Goal: Book appointment/travel/reservation

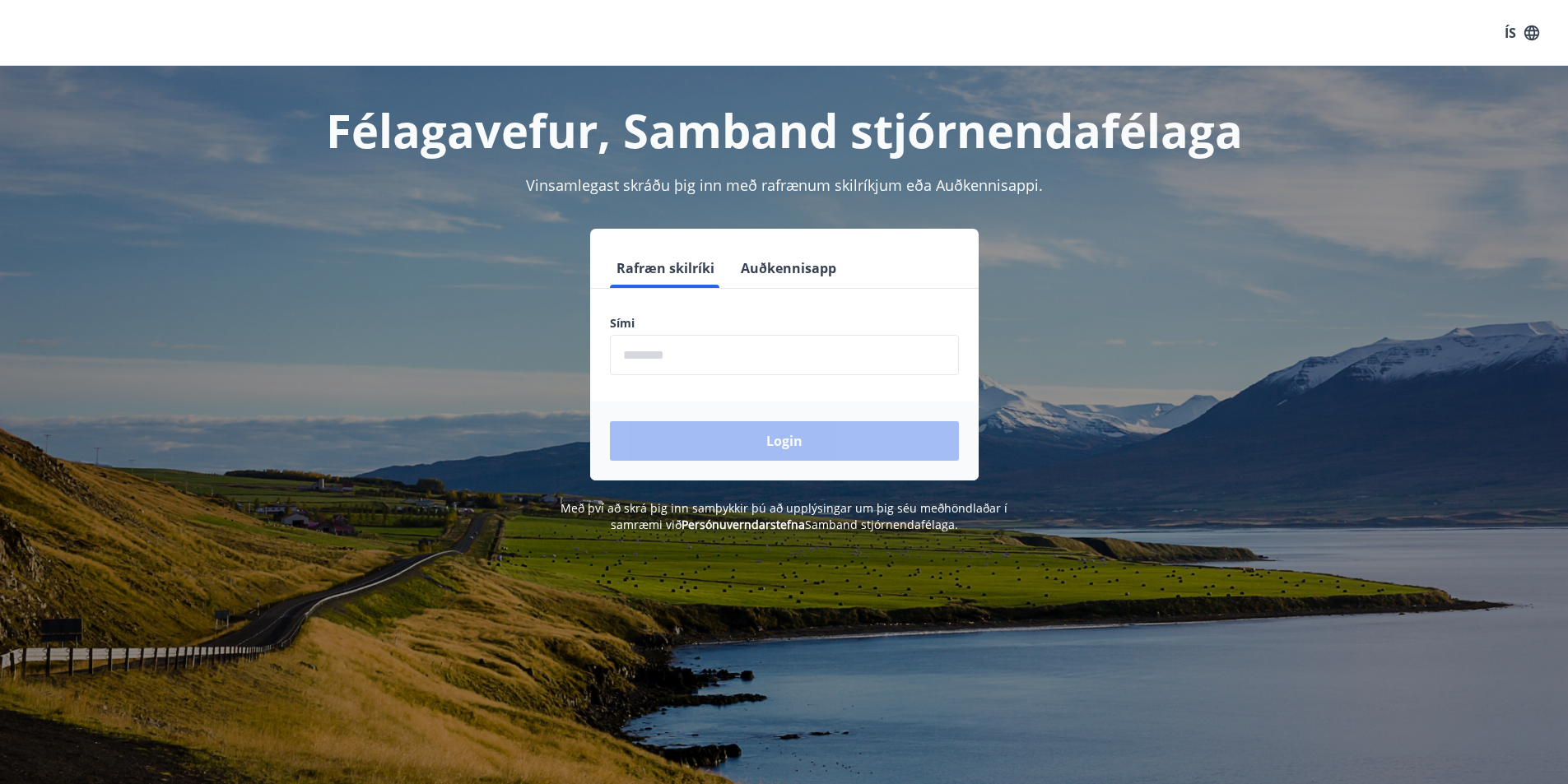
click at [692, 356] on input "phone" at bounding box center [784, 355] width 349 height 40
type input "********"
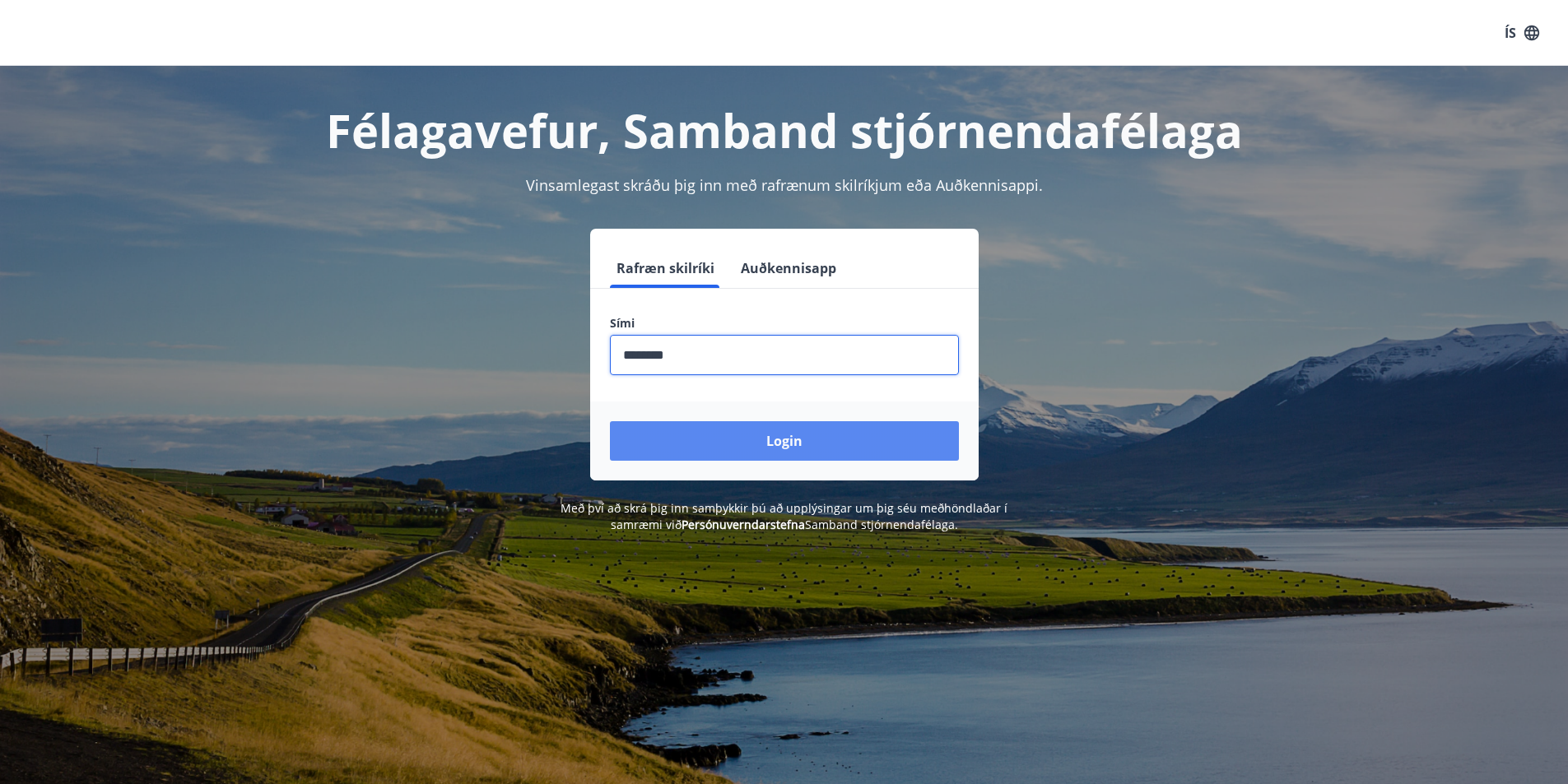
click at [737, 438] on button "Login" at bounding box center [784, 440] width 349 height 39
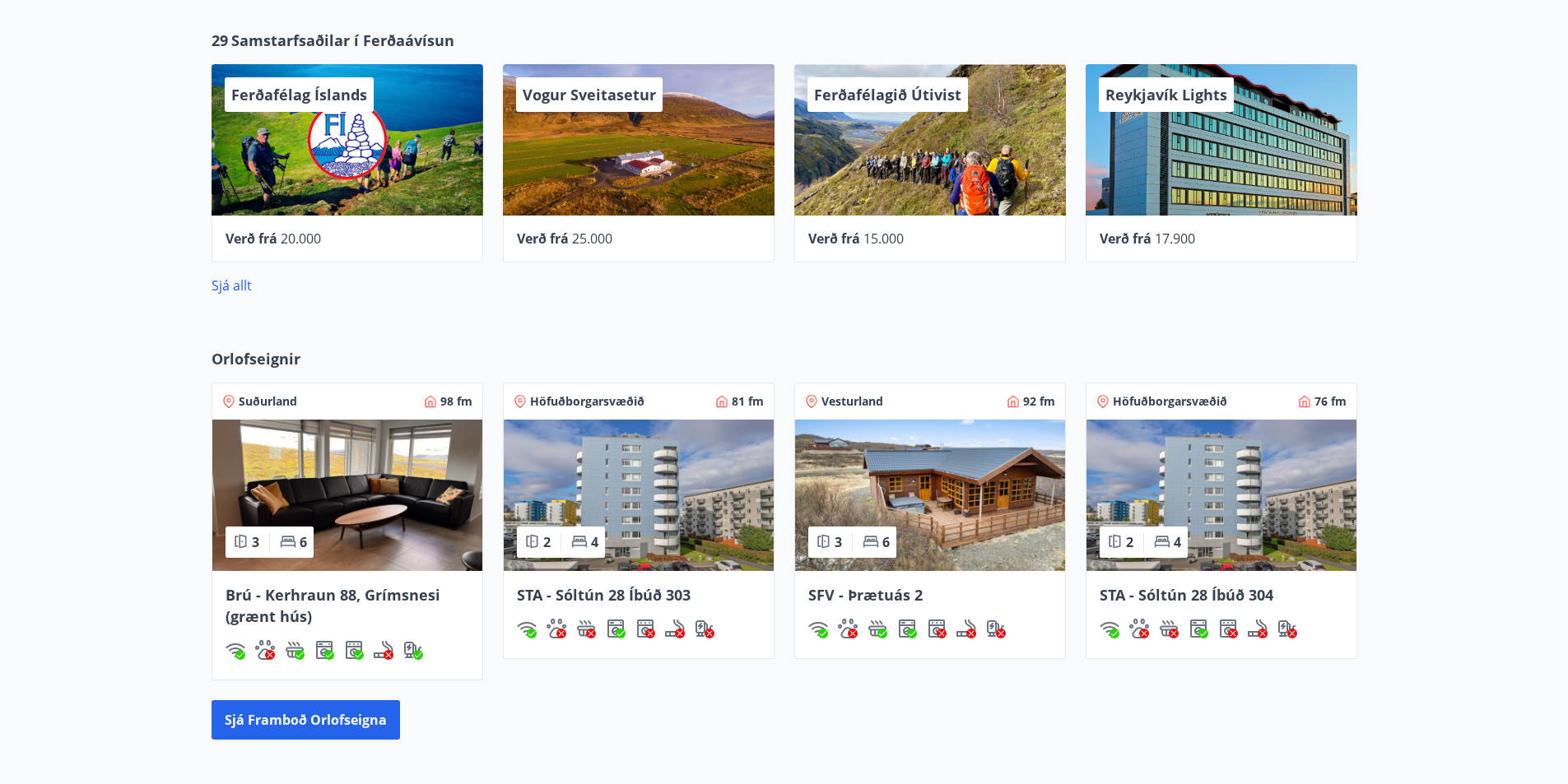
scroll to position [905, 0]
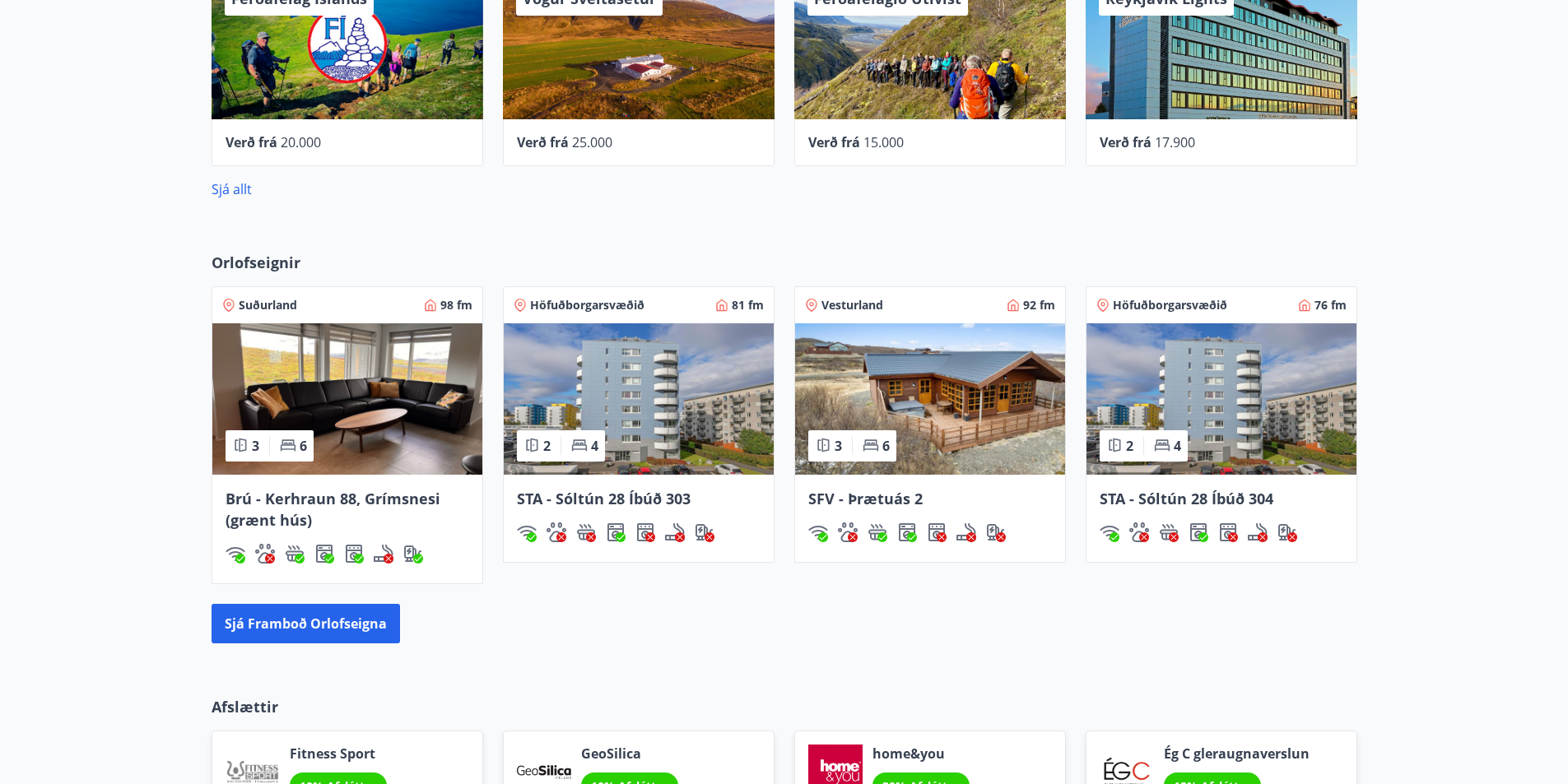
click at [414, 501] on span "Brú - Kerhraun 88, Grímsnesi (grænt hús)" at bounding box center [332, 508] width 214 height 41
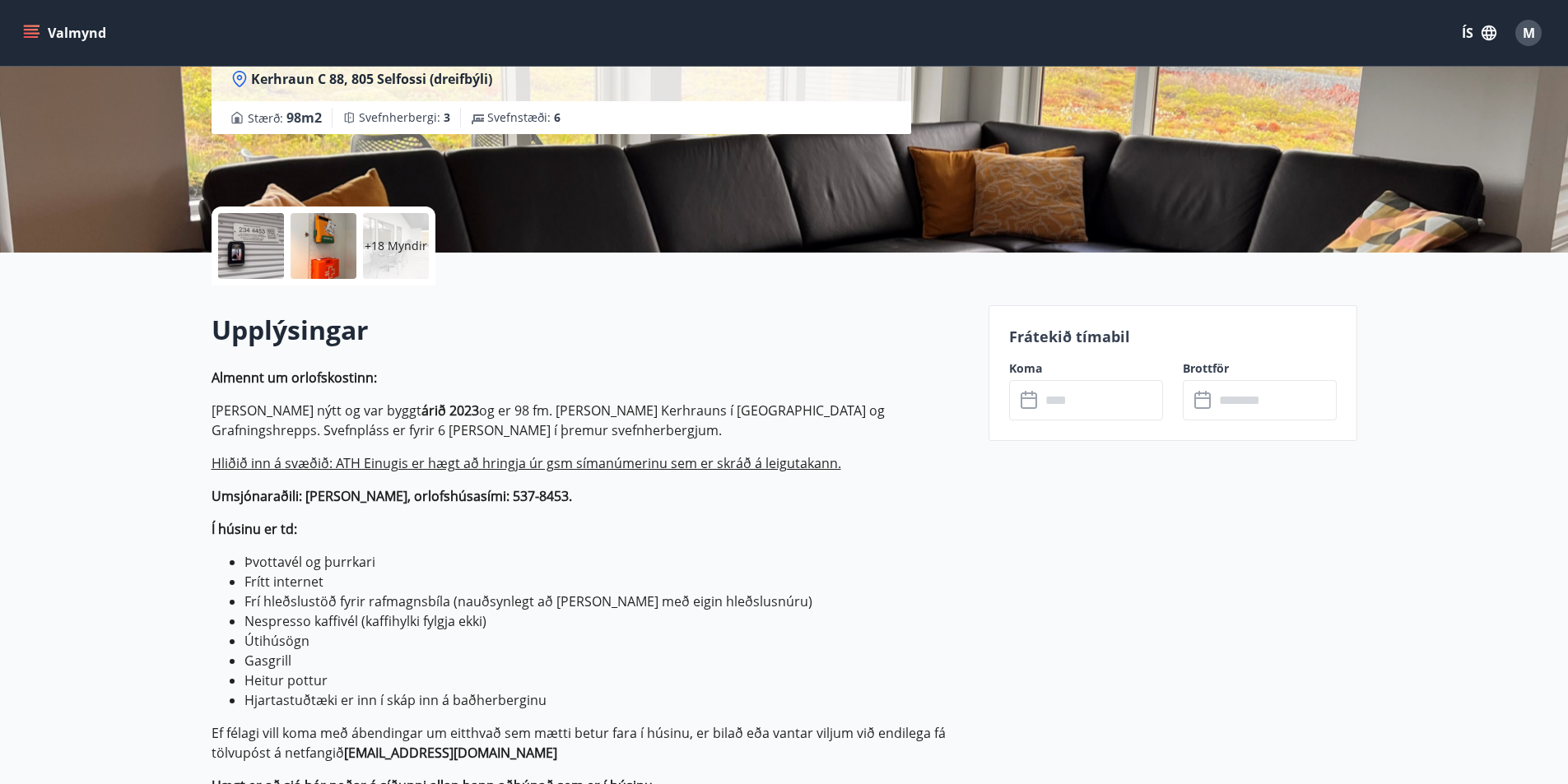
scroll to position [329, 0]
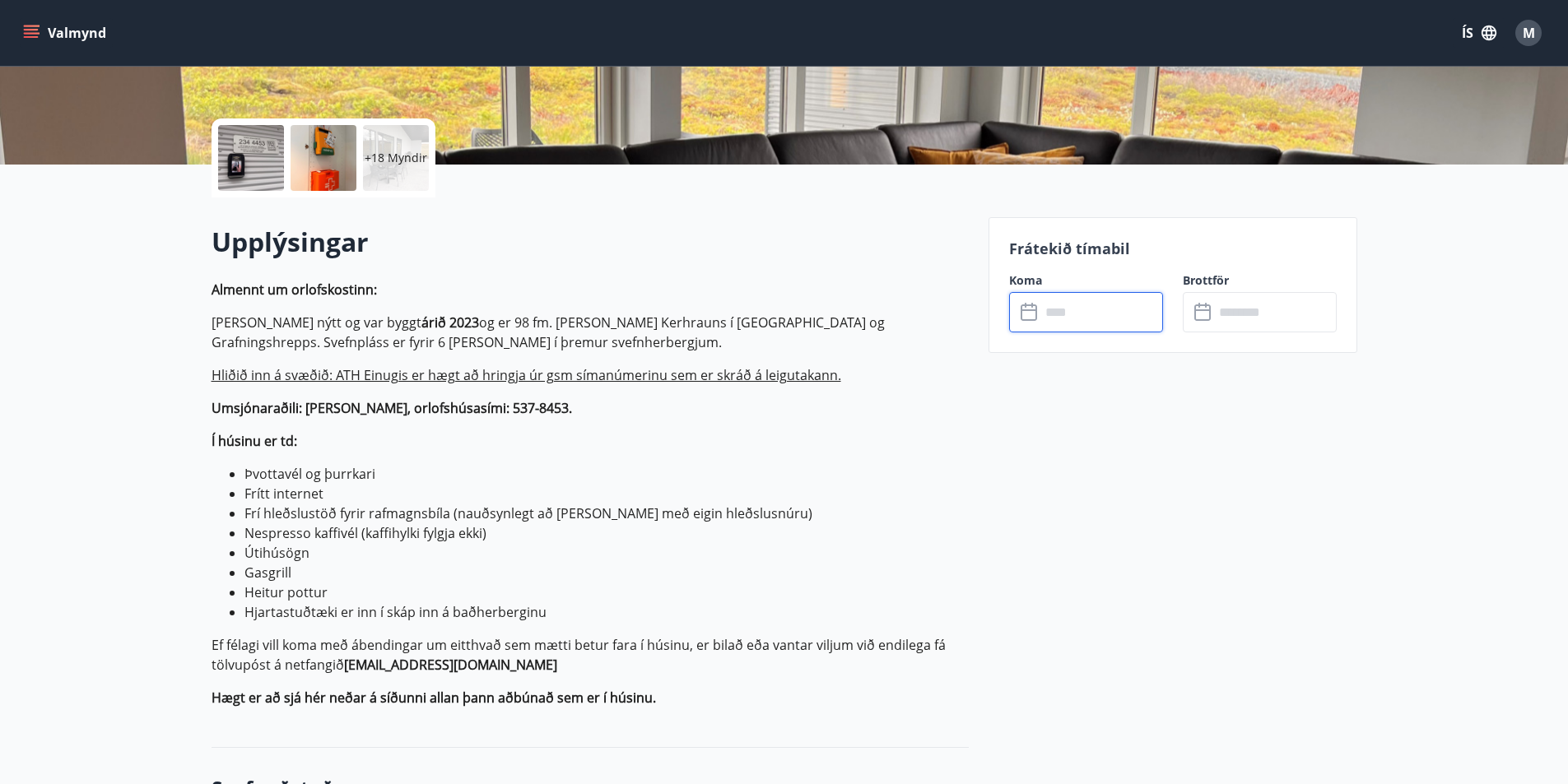
click at [1068, 318] on input "text" at bounding box center [1101, 312] width 123 height 40
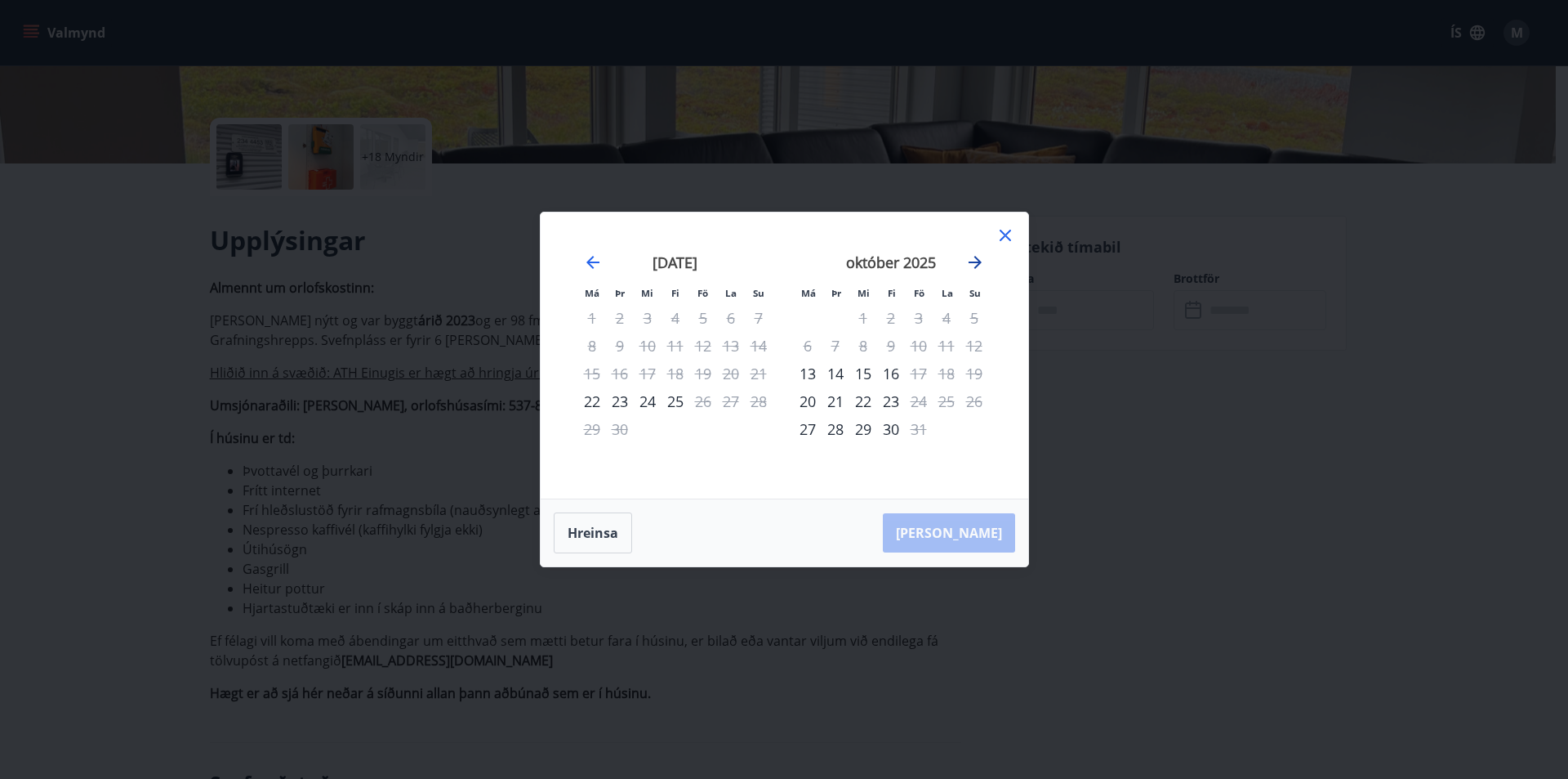
click at [971, 260] on icon "Move forward to switch to the next month." at bounding box center [975, 261] width 19 height 19
click at [925, 374] on div "14" at bounding box center [919, 373] width 28 height 28
click at [806, 406] on div "17" at bounding box center [807, 401] width 28 height 28
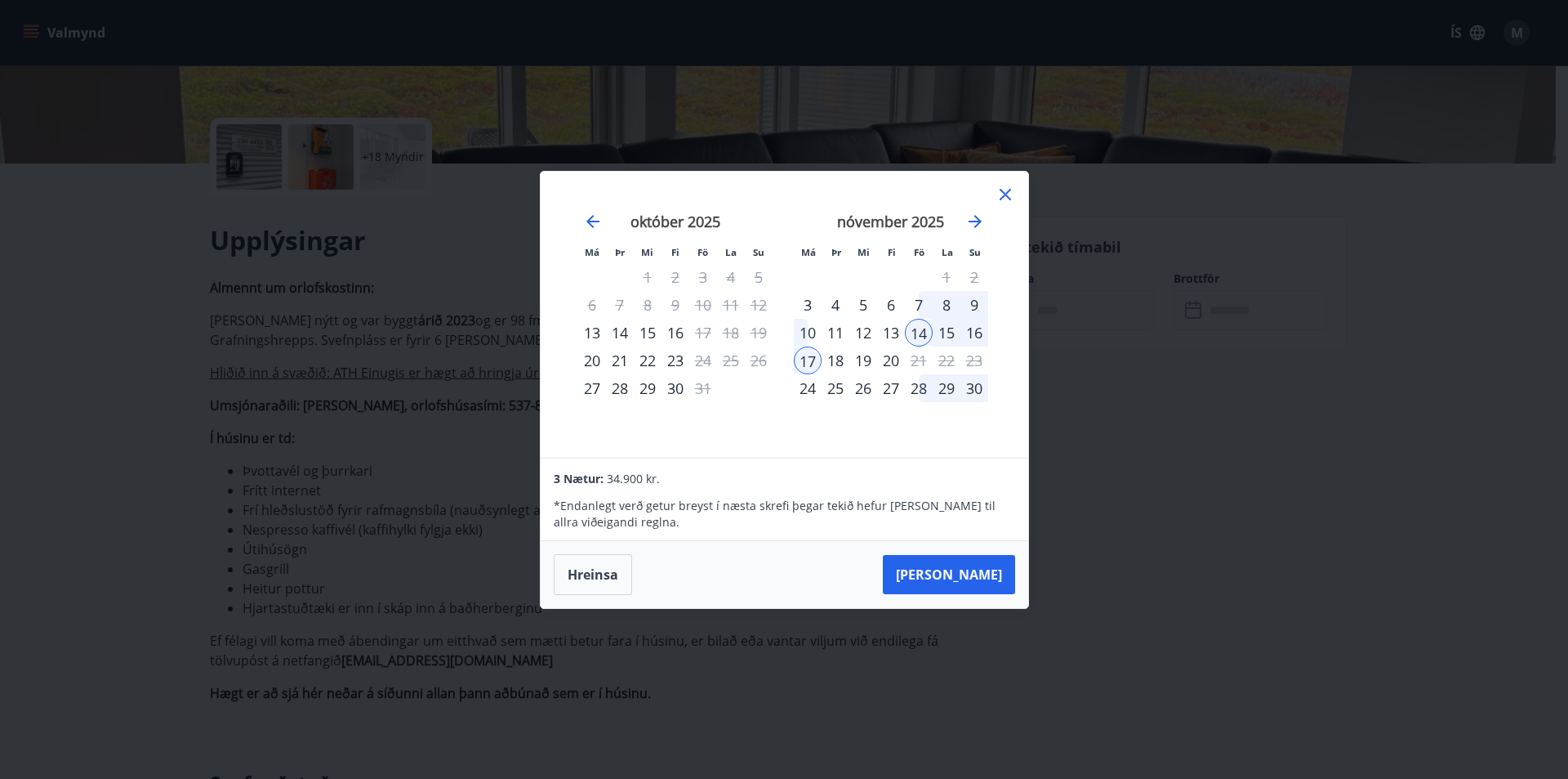
click at [1003, 196] on icon at bounding box center [1006, 195] width 12 height 12
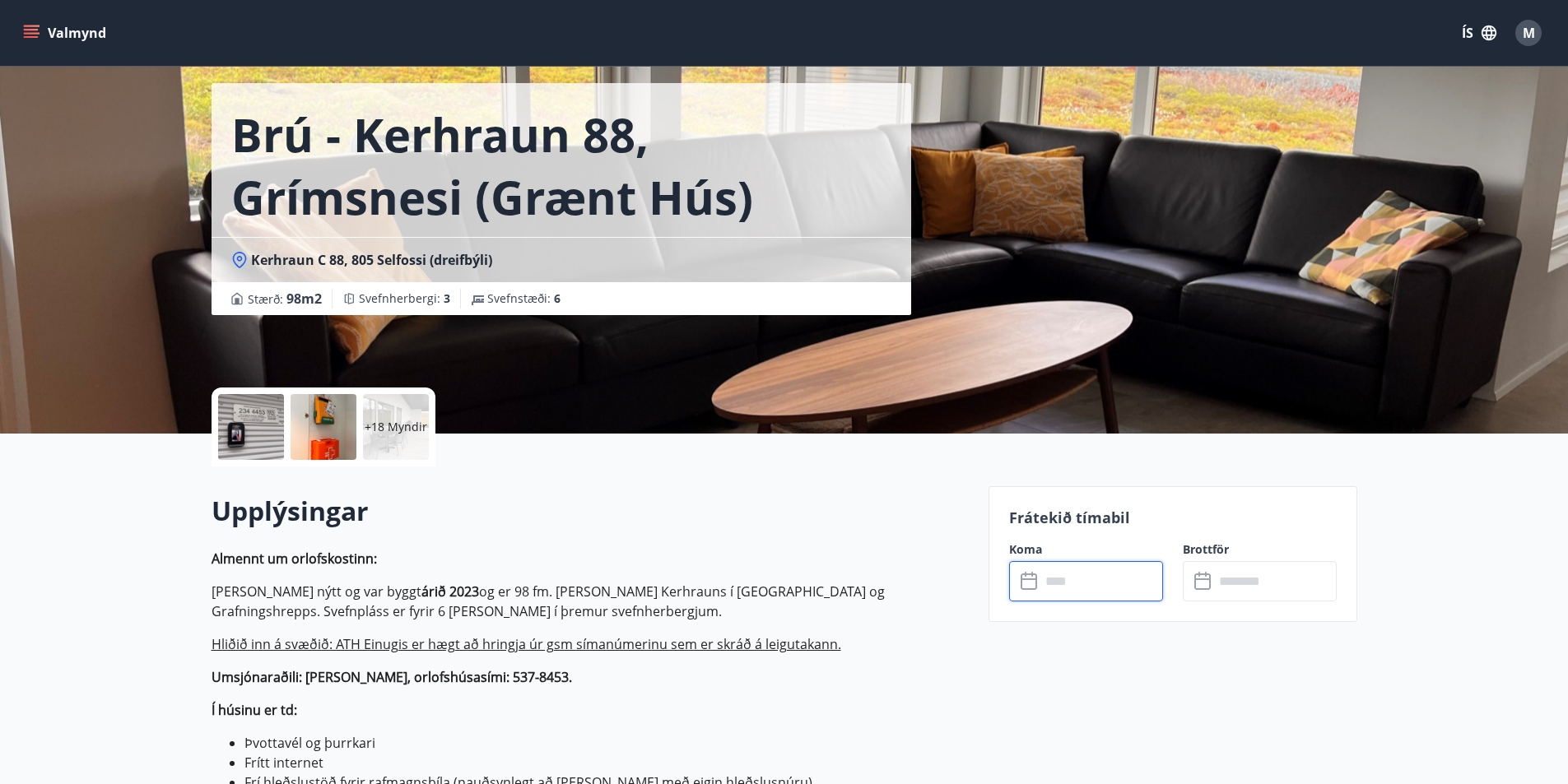
scroll to position [0, 0]
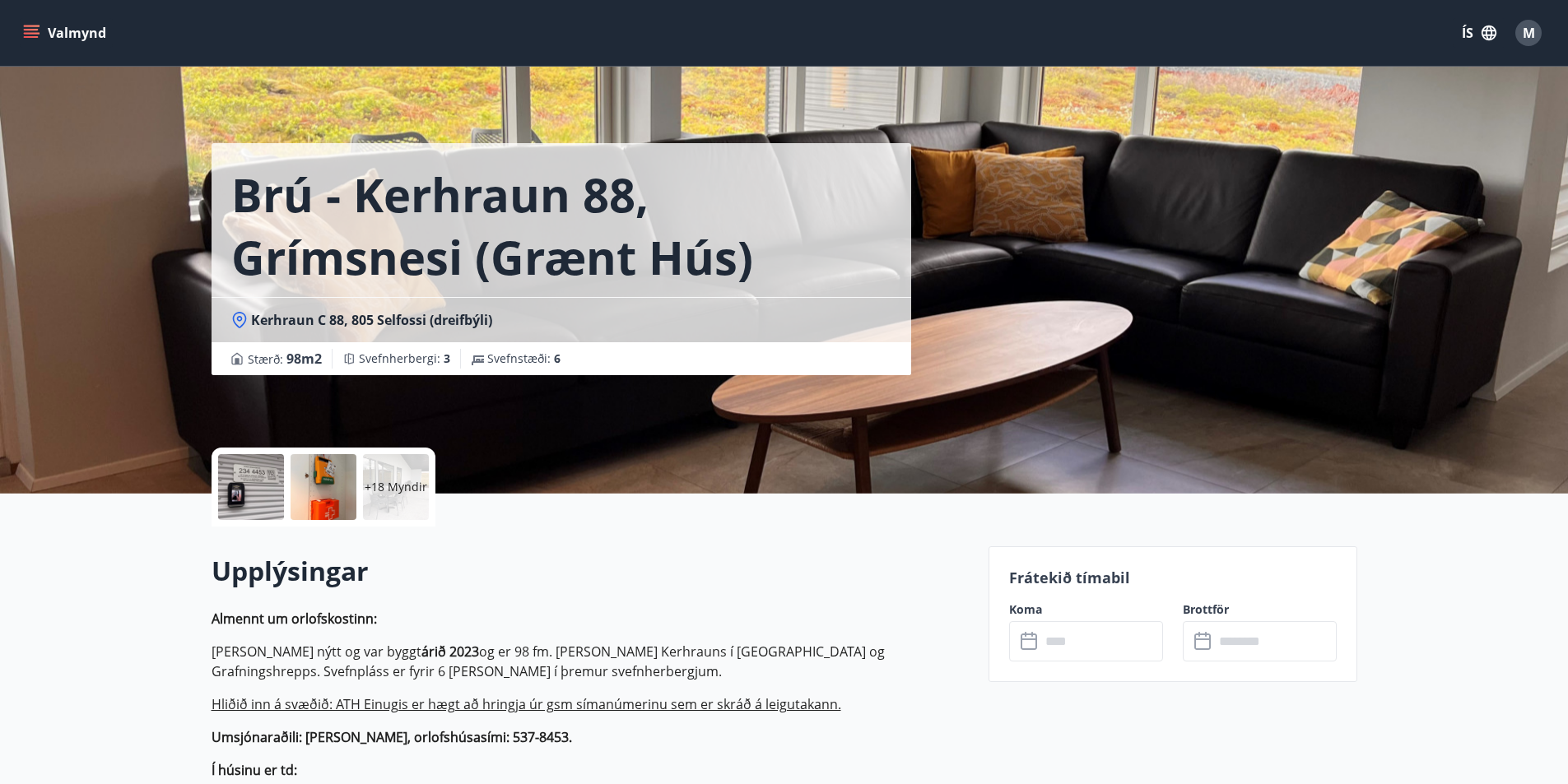
click at [223, 486] on div at bounding box center [251, 487] width 66 height 66
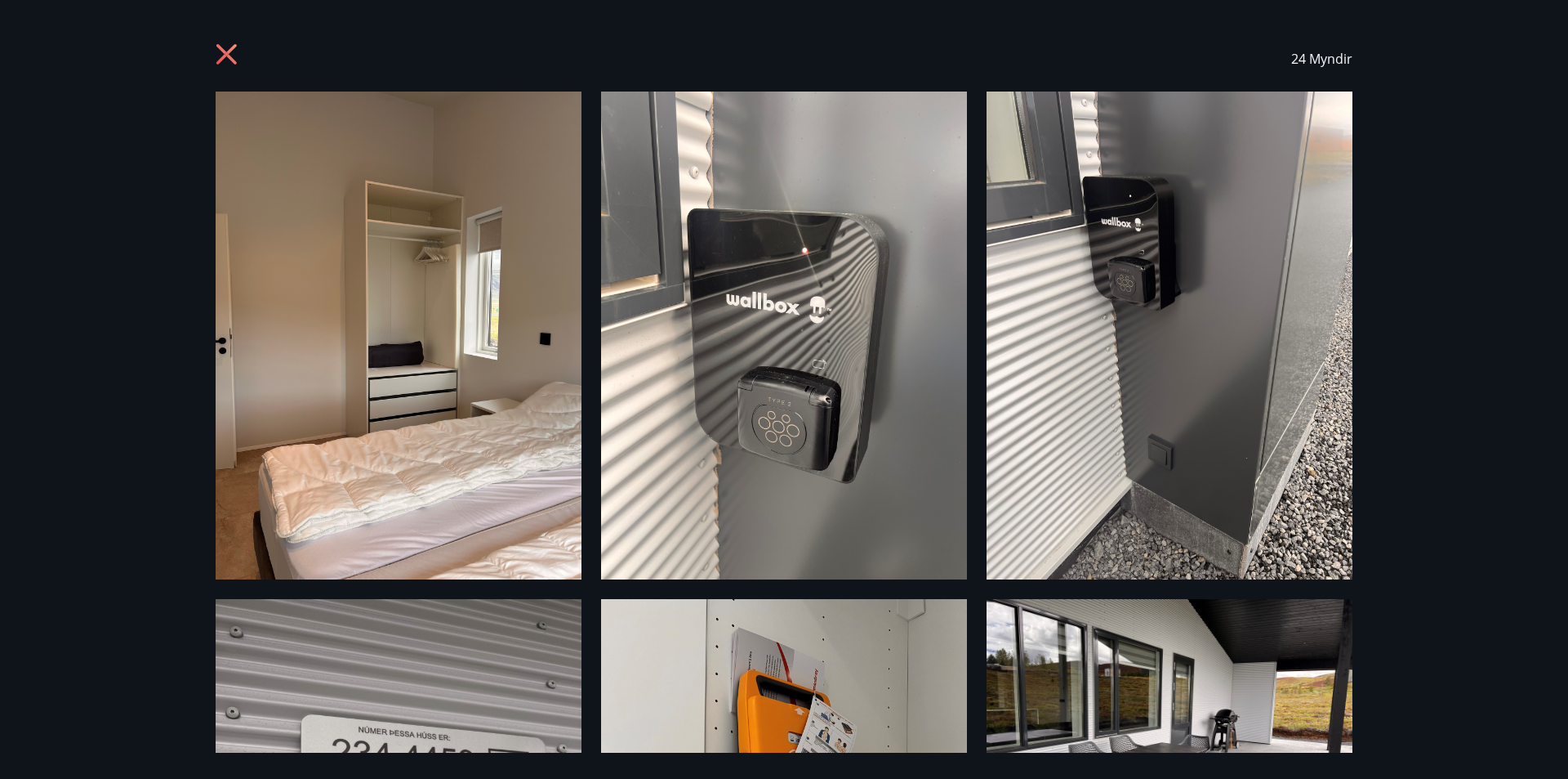
click at [1567, 418] on div "24 Myndir" at bounding box center [784, 389] width 1568 height 779
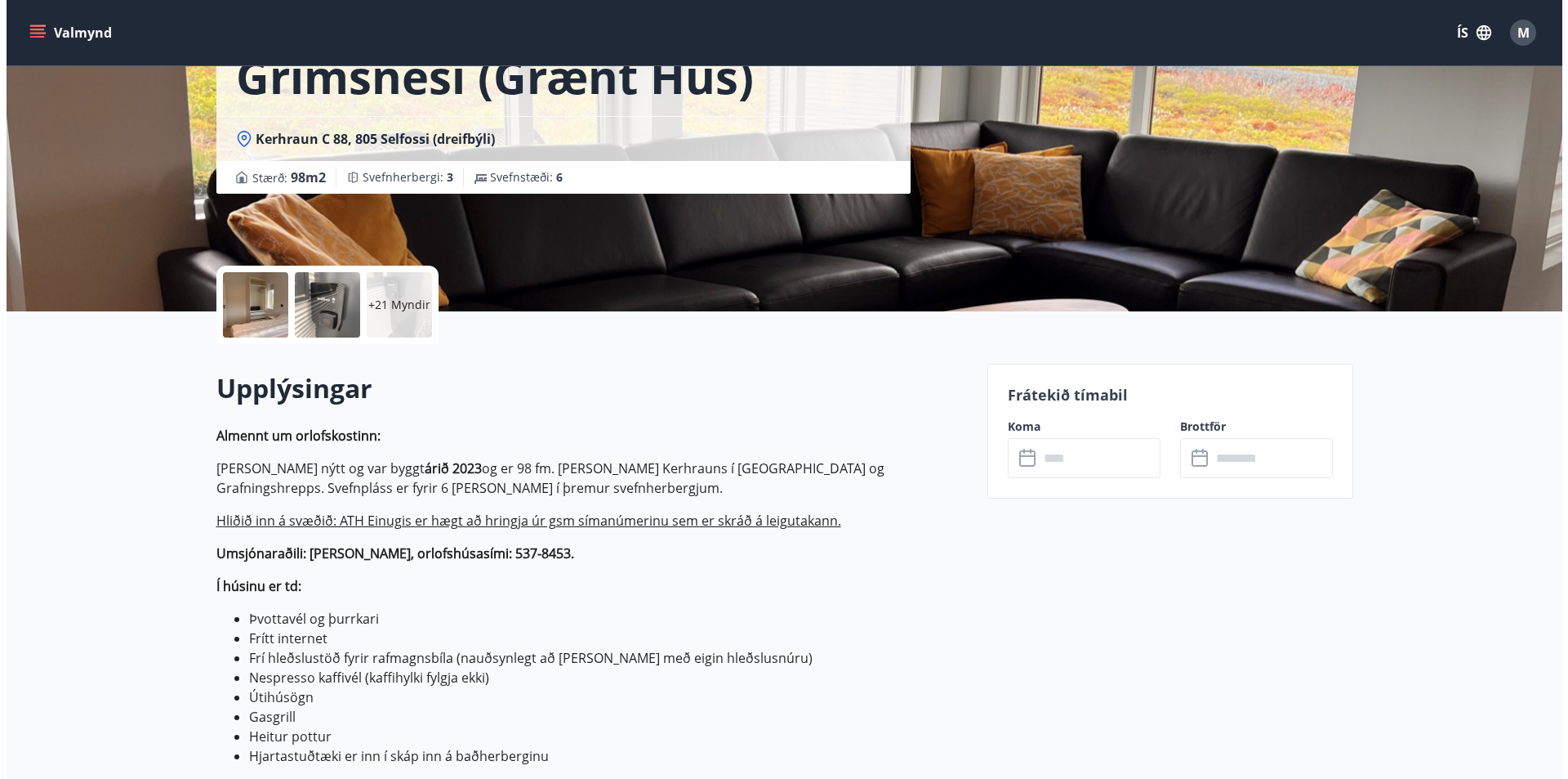
scroll to position [109, 0]
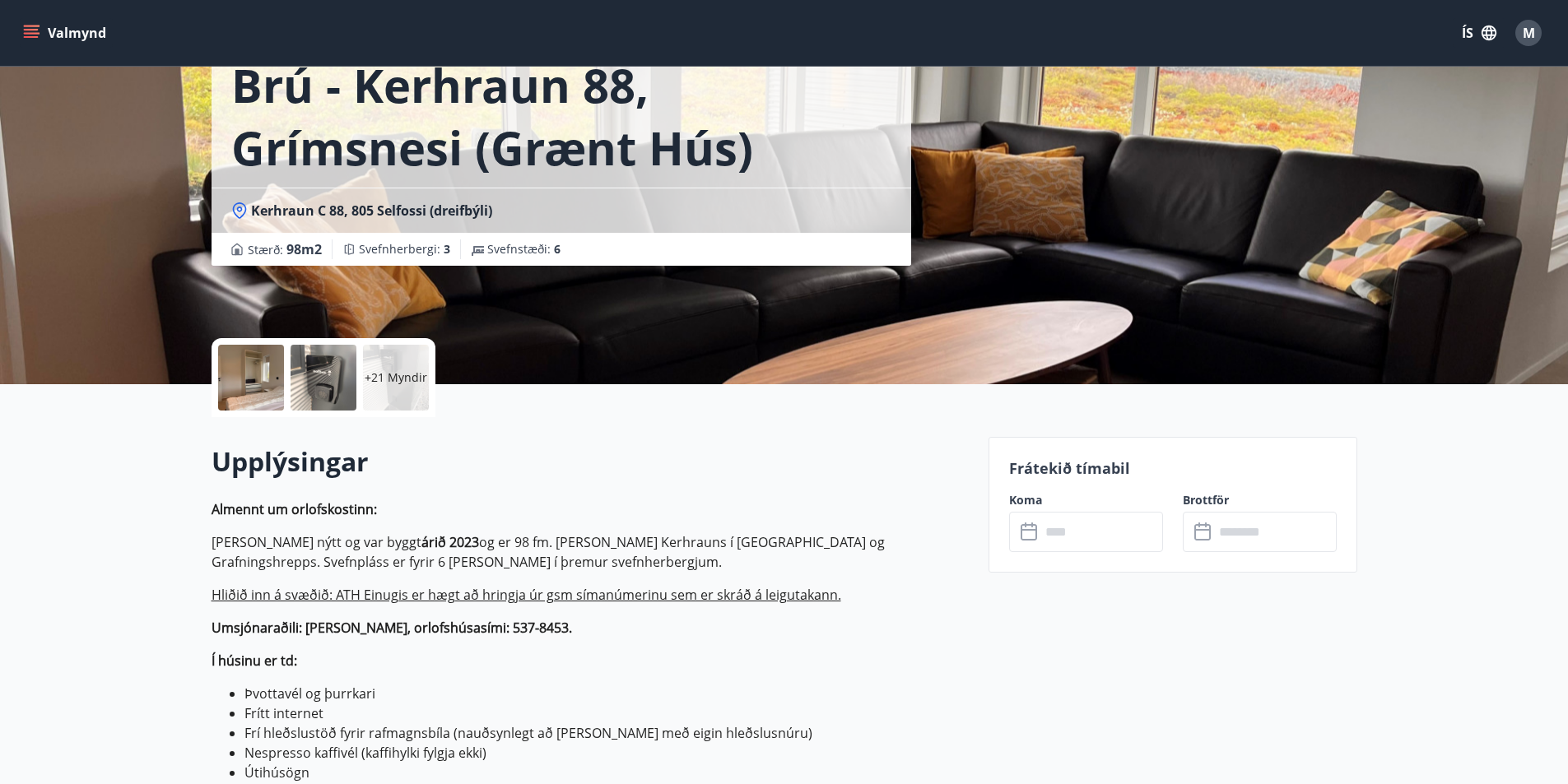
click at [418, 392] on div "+21 Myndir" at bounding box center [396, 377] width 66 height 66
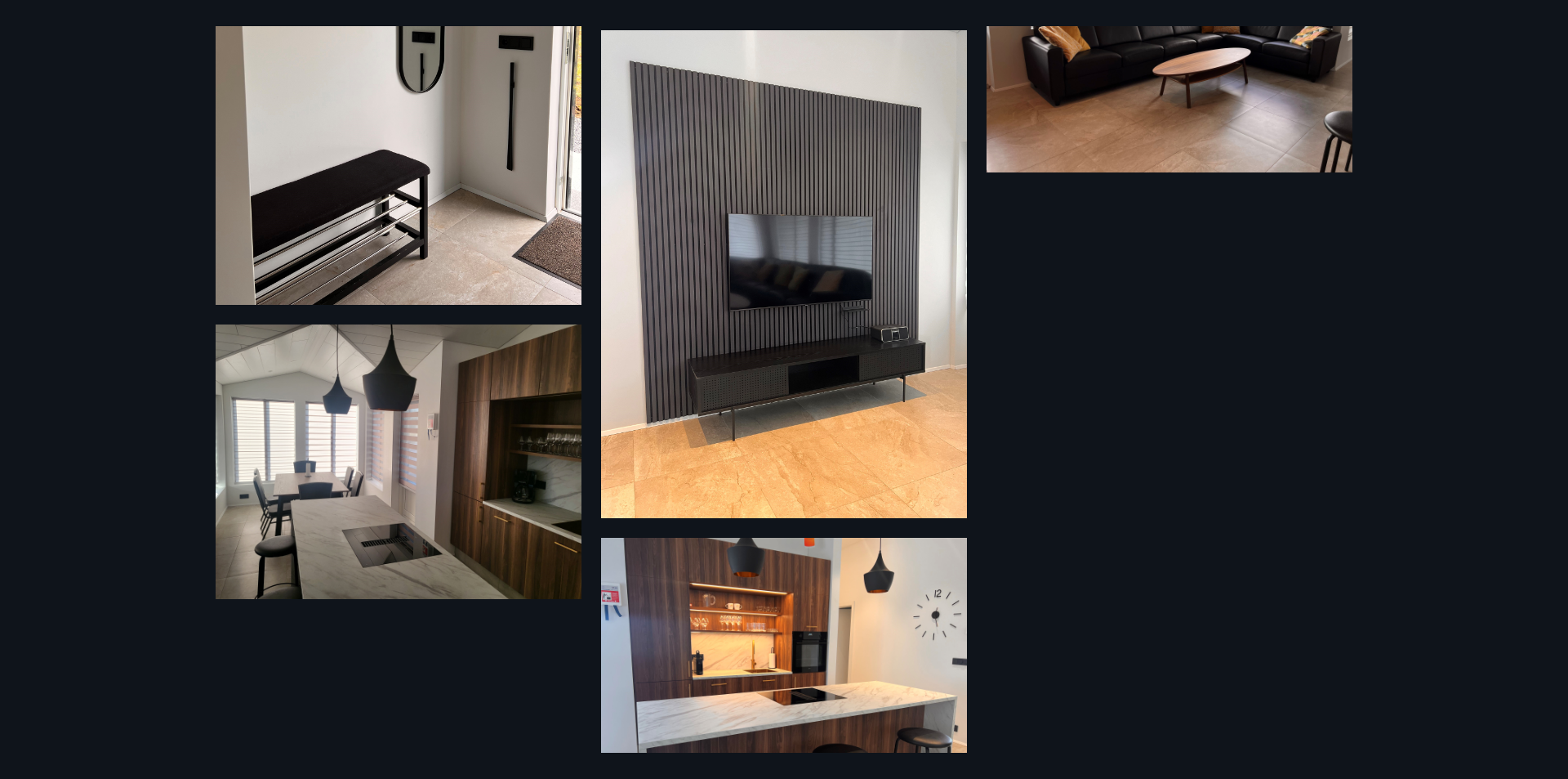
scroll to position [3171, 0]
